Goal: Task Accomplishment & Management: Manage account settings

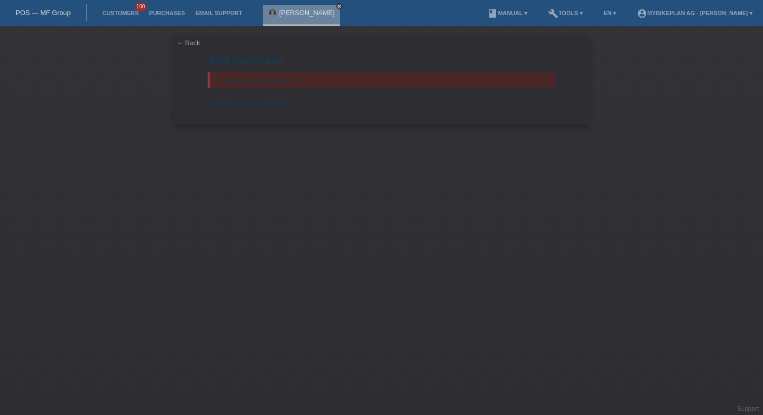
click at [50, 13] on link "POS — MF Group" at bounding box center [43, 13] width 55 height 8
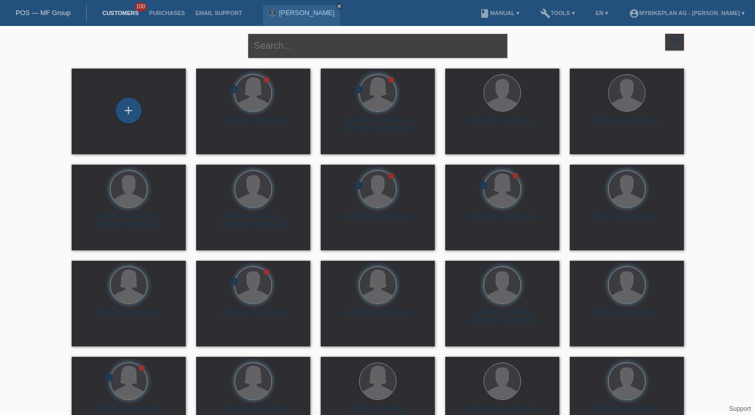
click at [303, 46] on input "text" at bounding box center [378, 46] width 260 height 24
paste input "Héloïse Freuler"
type input "Héloïse Freuler"
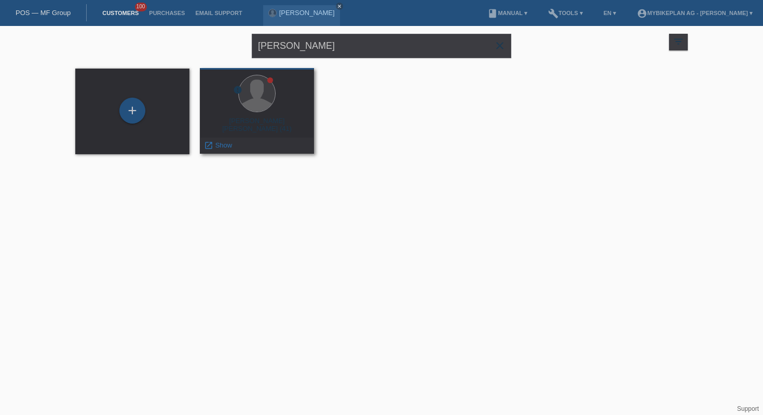
click at [220, 107] on div at bounding box center [257, 94] width 98 height 39
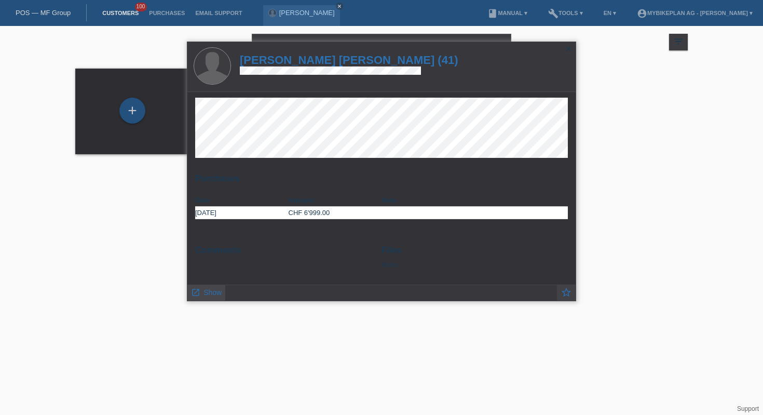
click at [204, 292] on span "Show" at bounding box center [213, 292] width 18 height 8
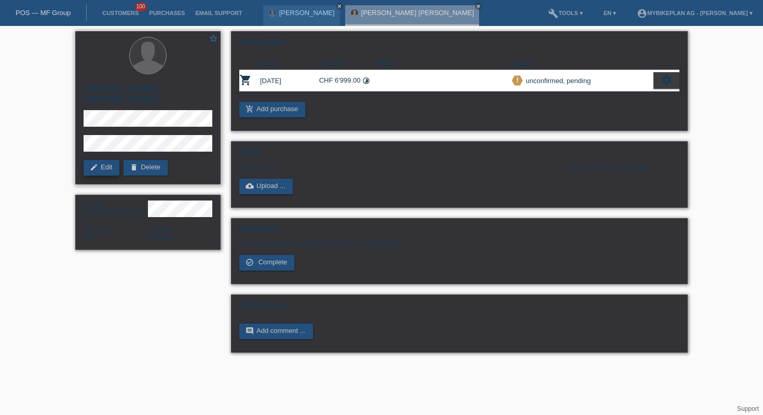
click at [95, 163] on icon "edit" at bounding box center [94, 167] width 8 height 8
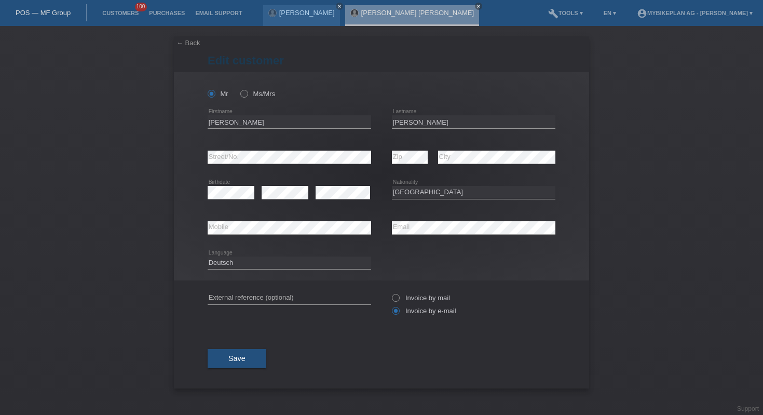
select select "CH"
click at [288, 260] on select "Deutsch Français Italiano English" at bounding box center [290, 263] width 164 height 12
select select "fr"
click at [250, 362] on button "Save" at bounding box center [237, 359] width 59 height 20
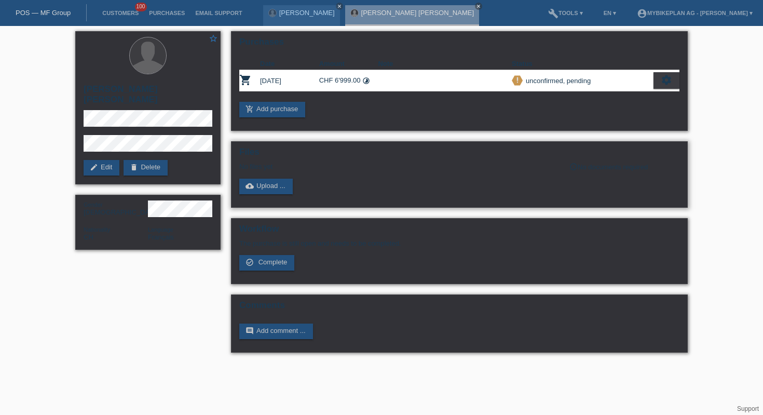
click at [269, 199] on div "Files No files yet info_outline No documents required cloud_upload Upload ..." at bounding box center [459, 174] width 457 height 66
click at [269, 193] on link "cloud_upload Upload ..." at bounding box center [265, 187] width 53 height 16
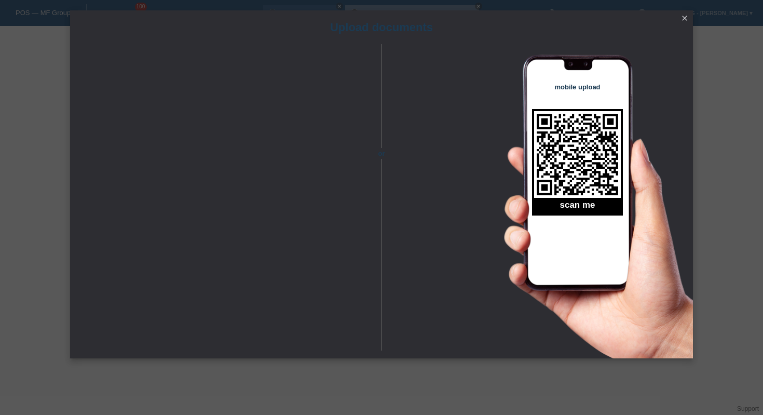
click at [686, 17] on icon "close" at bounding box center [685, 18] width 8 height 8
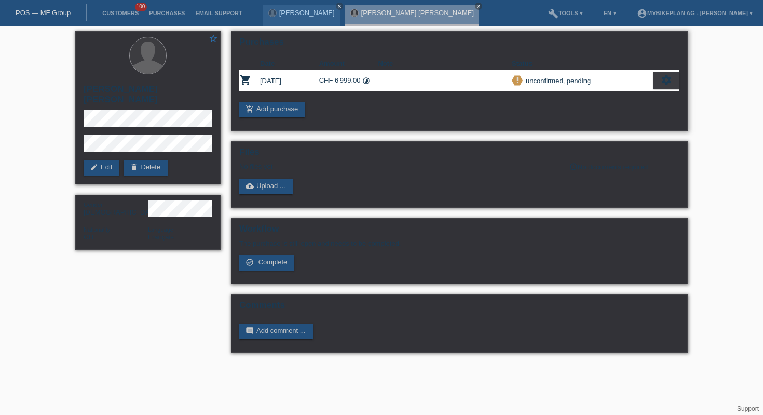
click at [663, 83] on icon "settings" at bounding box center [666, 79] width 11 height 11
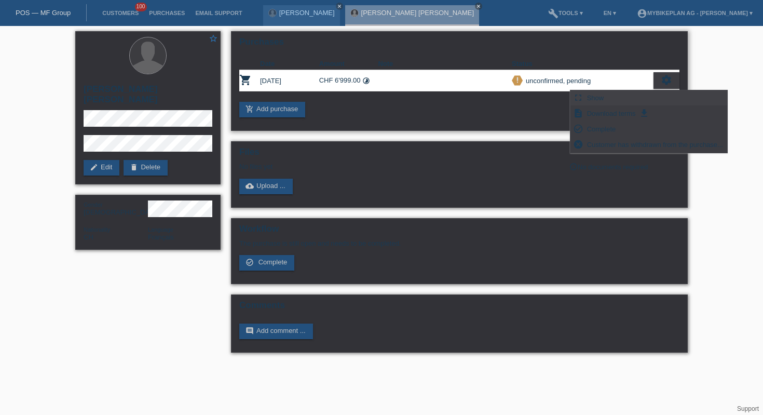
click at [629, 91] on div "fullscreen Show" at bounding box center [649, 98] width 157 height 16
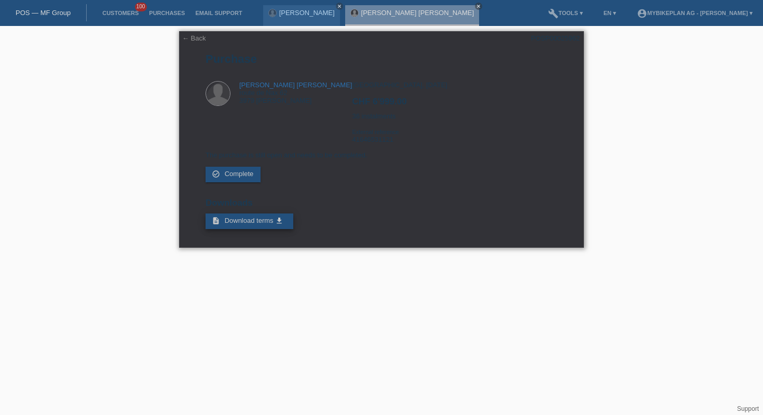
click at [260, 224] on span "Download terms" at bounding box center [249, 221] width 49 height 8
